Goal: Information Seeking & Learning: Understand process/instructions

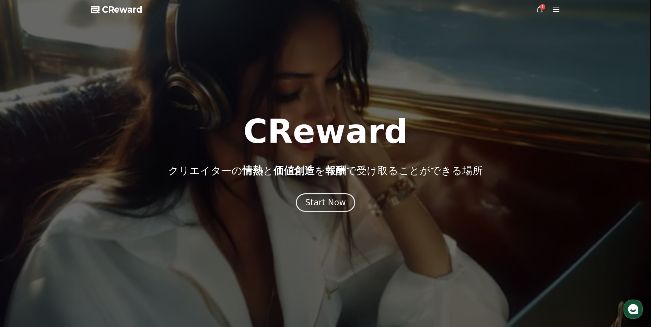
click at [550, 10] on div "1" at bounding box center [548, 9] width 25 height 8
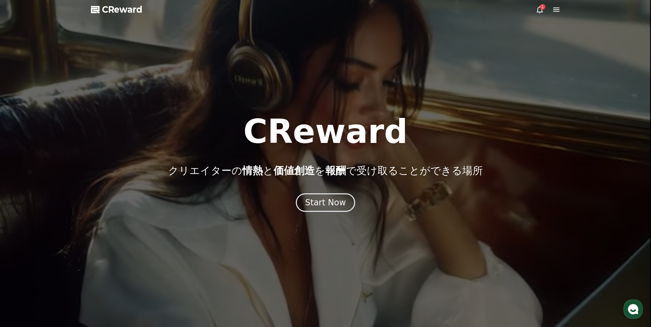
click at [560, 10] on div at bounding box center [325, 163] width 651 height 327
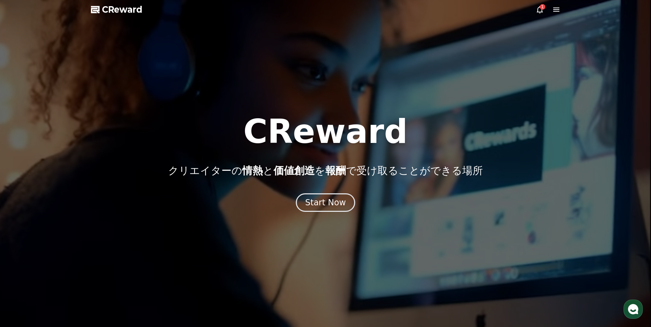
click at [552, 11] on icon at bounding box center [556, 9] width 8 height 8
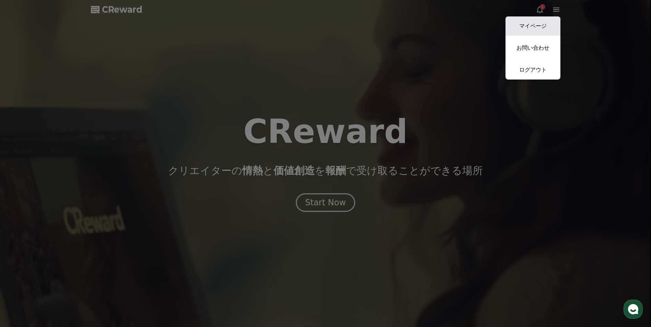
click at [549, 24] on link "マイページ" at bounding box center [532, 25] width 55 height 19
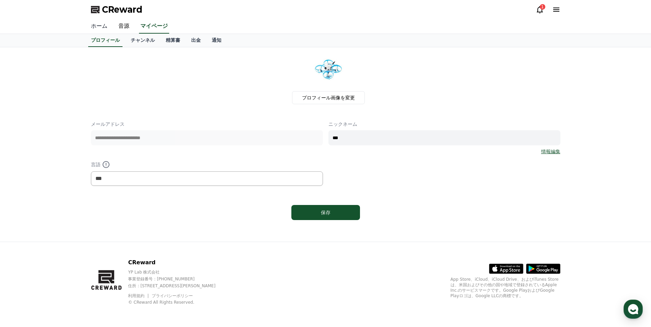
click at [99, 30] on link "ホーム" at bounding box center [98, 26] width 27 height 14
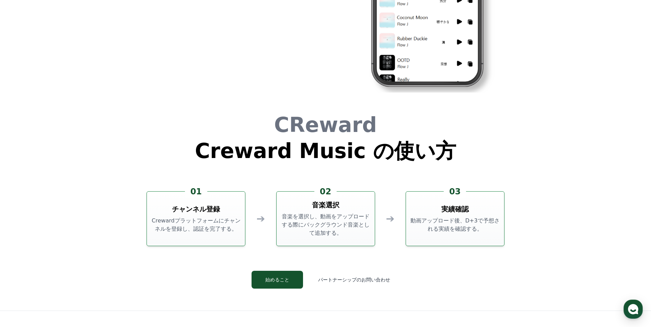
scroll to position [1853, 0]
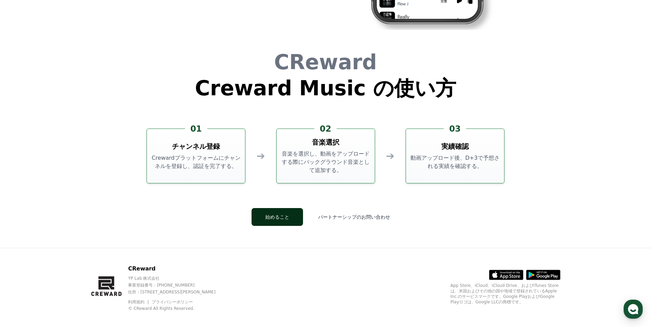
click at [286, 214] on button "始めること" at bounding box center [277, 217] width 51 height 18
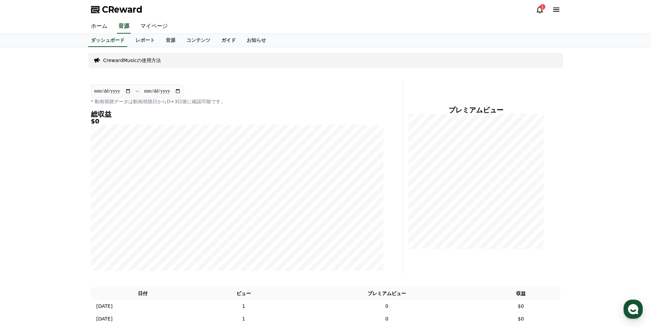
click at [216, 40] on link "ガイド" at bounding box center [228, 40] width 25 height 13
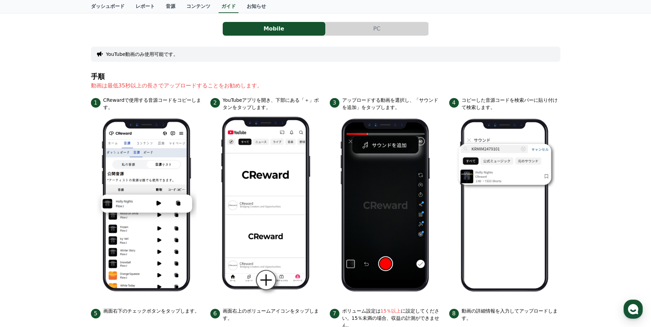
scroll to position [36, 0]
click at [350, 29] on button "PC" at bounding box center [377, 29] width 103 height 14
